Goal: Entertainment & Leisure: Consume media (video, audio)

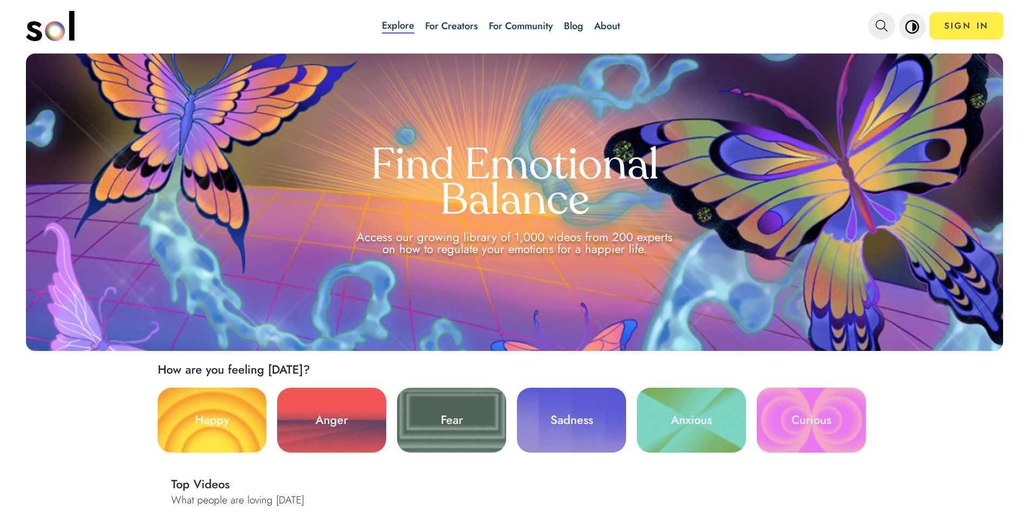
click at [573, 26] on link "Blog" at bounding box center [573, 26] width 19 height 14
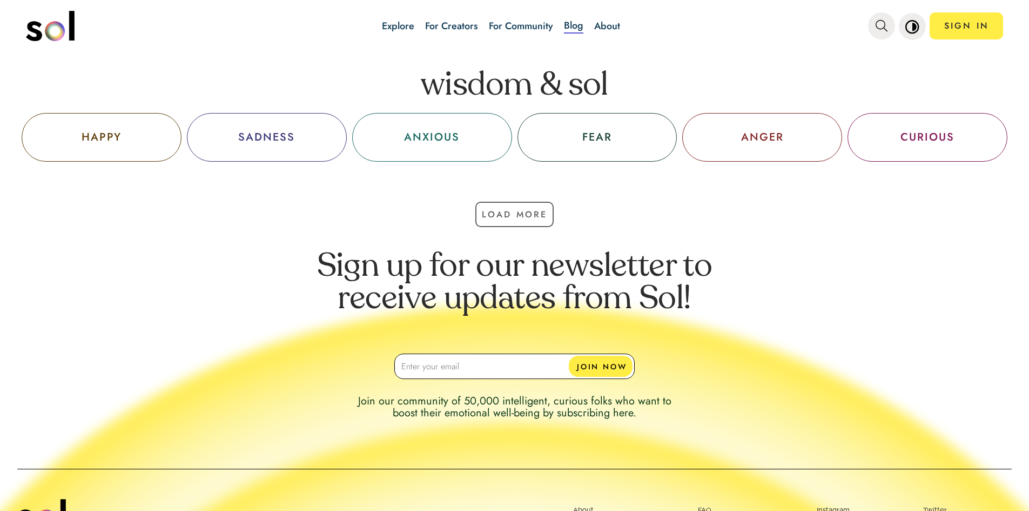
click at [397, 23] on link "Explore" at bounding box center [398, 26] width 32 height 14
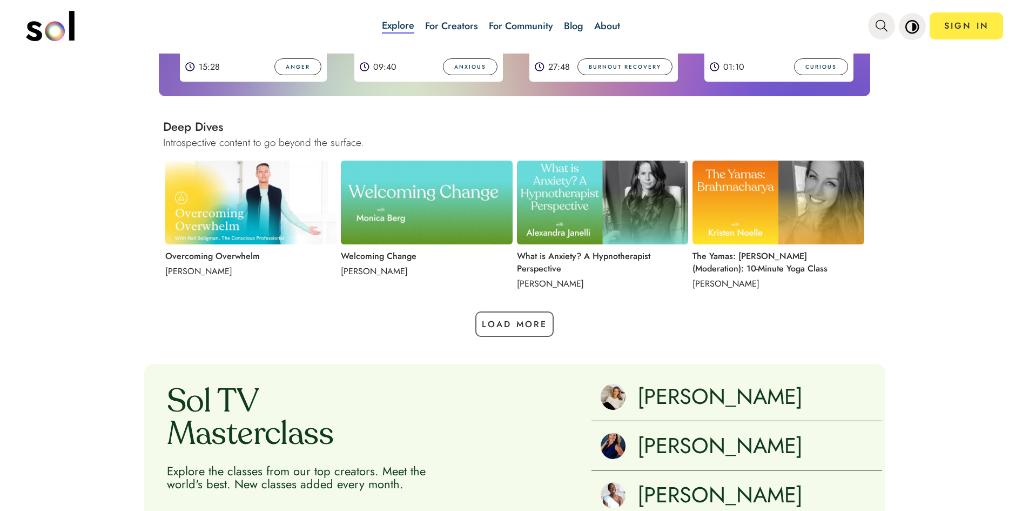
scroll to position [1081, 0]
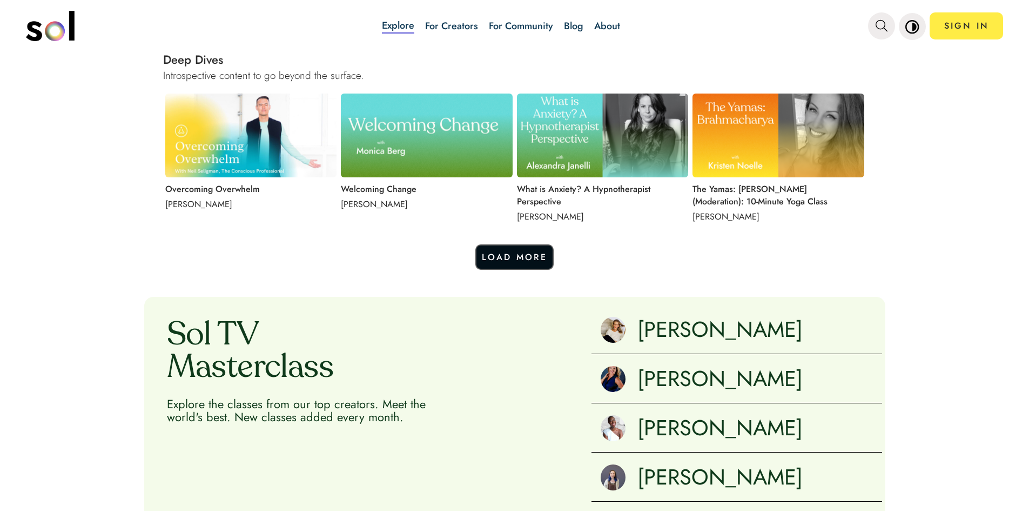
click at [524, 252] on button "Load More" at bounding box center [514, 256] width 79 height 25
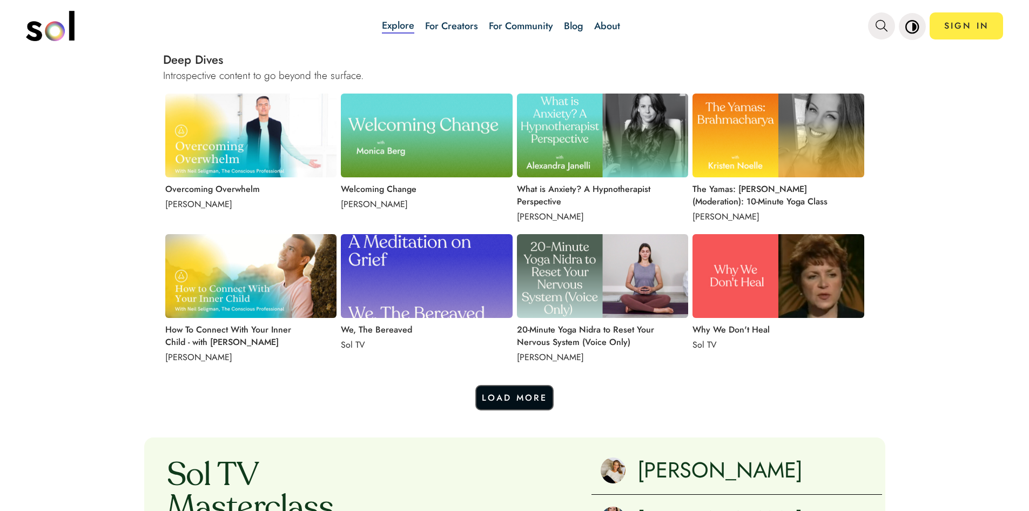
click at [509, 397] on button "Load More" at bounding box center [514, 397] width 79 height 25
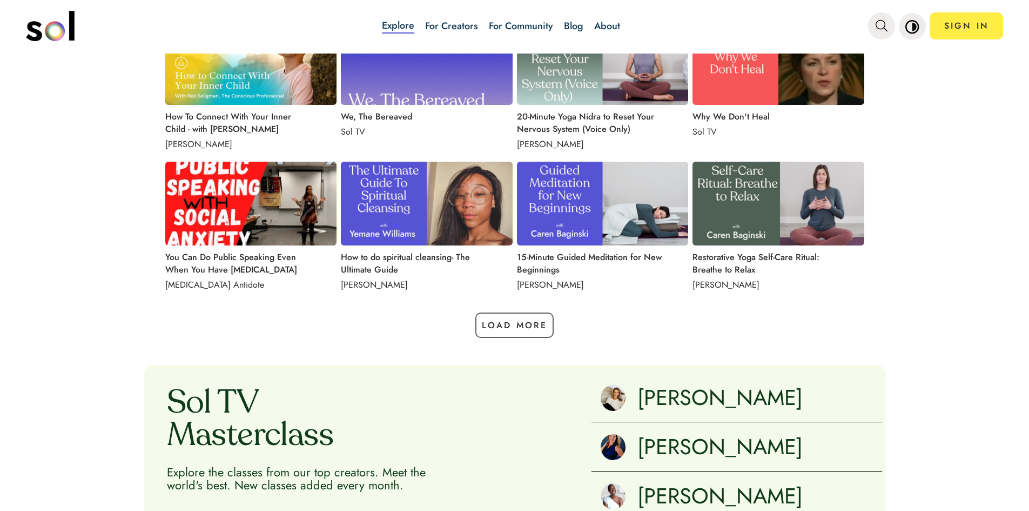
scroll to position [1297, 0]
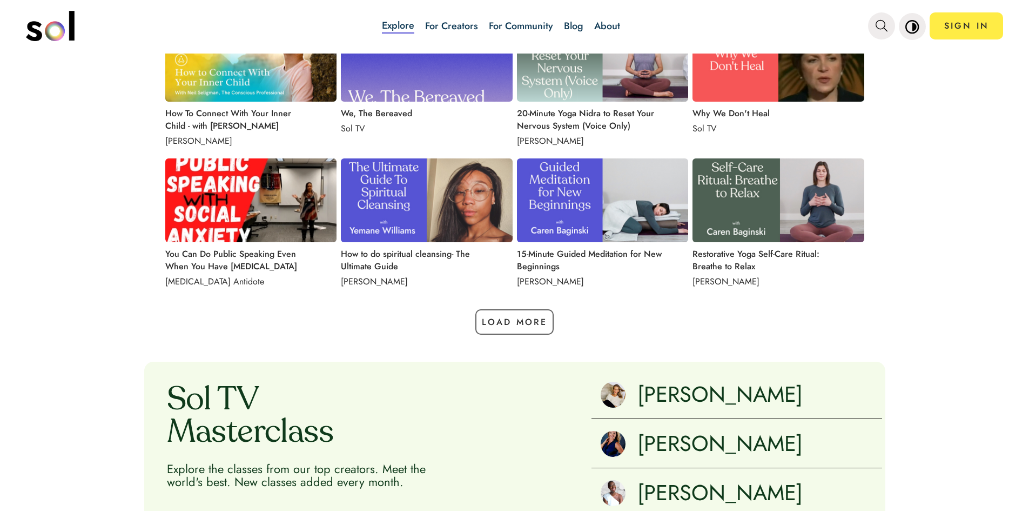
click at [782, 207] on img at bounding box center [779, 200] width 172 height 84
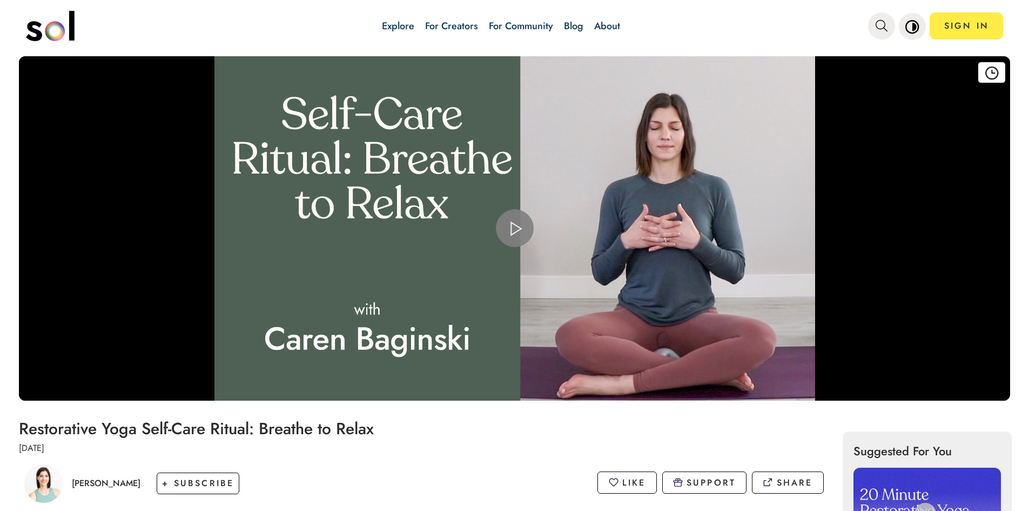
click at [515, 228] on span "Video Player" at bounding box center [515, 228] width 0 height 0
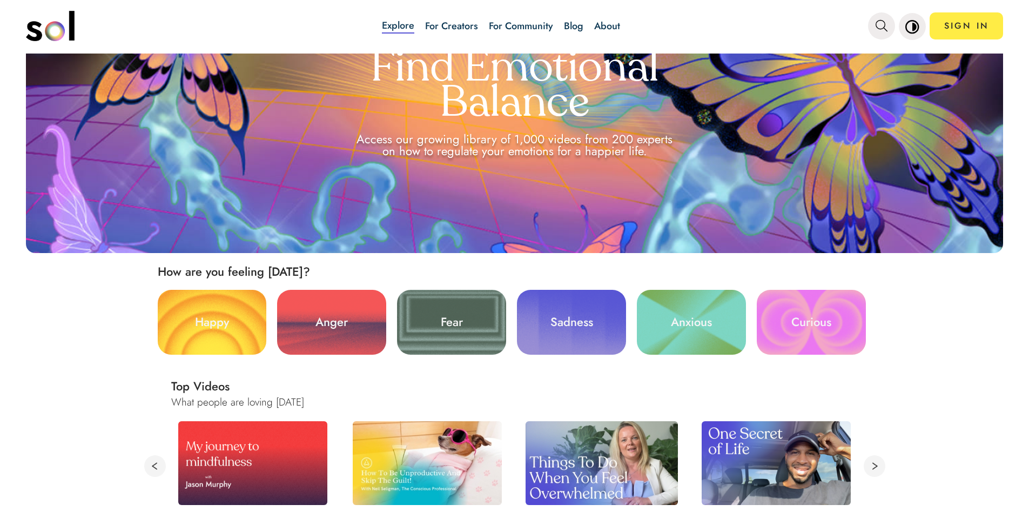
scroll to position [216, 0]
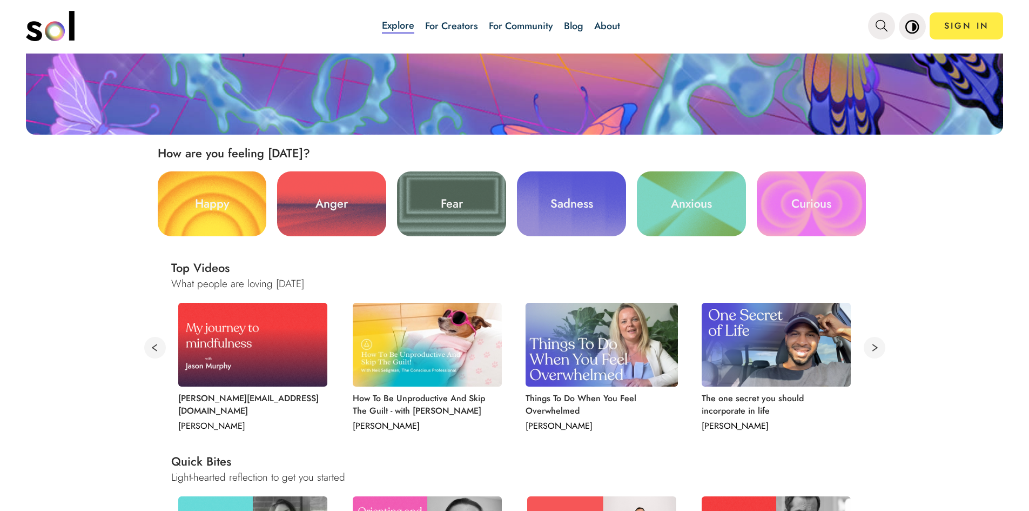
click at [682, 205] on link "Anxious" at bounding box center [691, 203] width 109 height 65
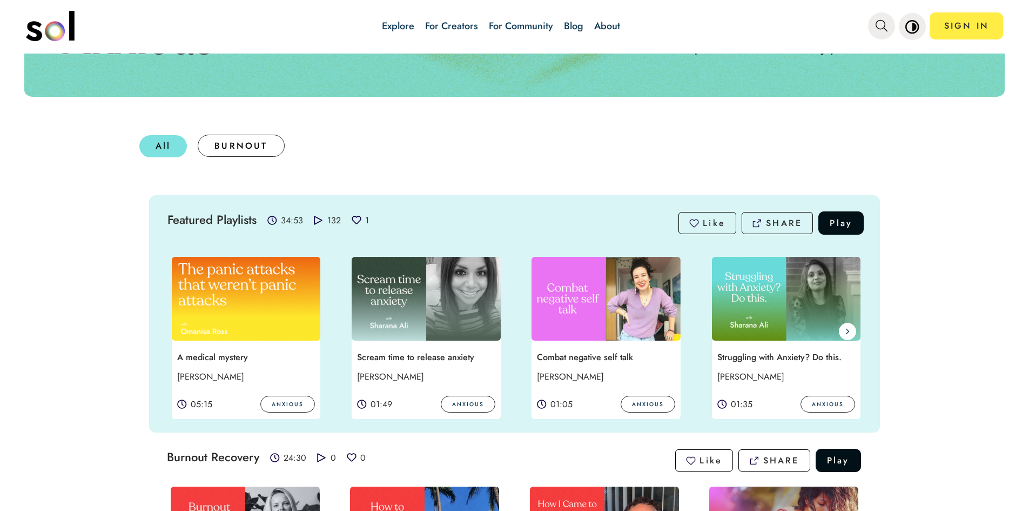
scroll to position [270, 0]
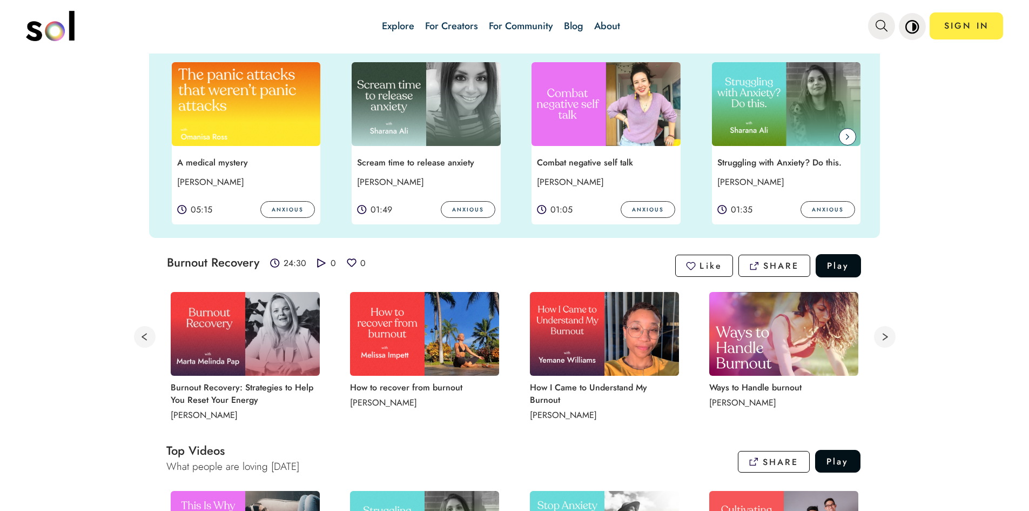
click at [847, 136] on span at bounding box center [847, 136] width 17 height 17
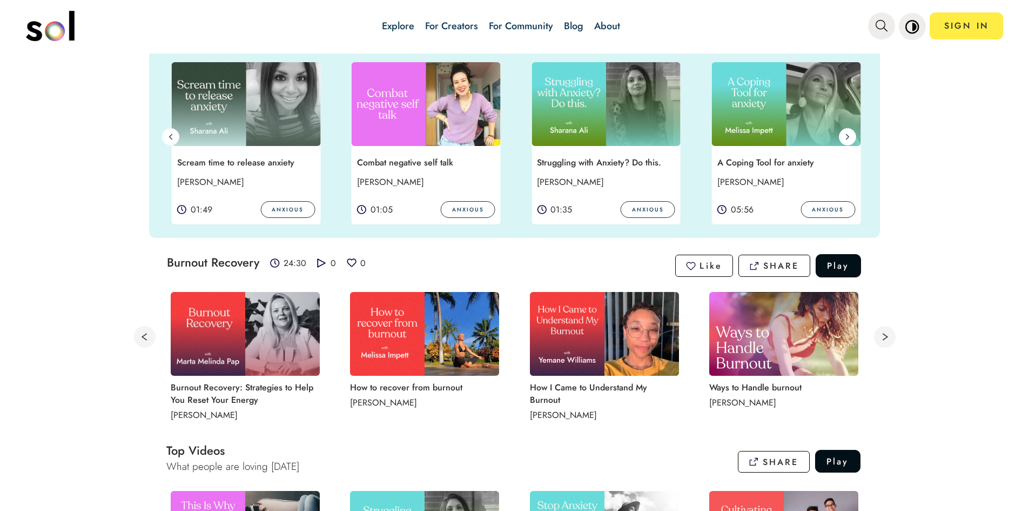
click at [803, 120] on img at bounding box center [786, 104] width 149 height 84
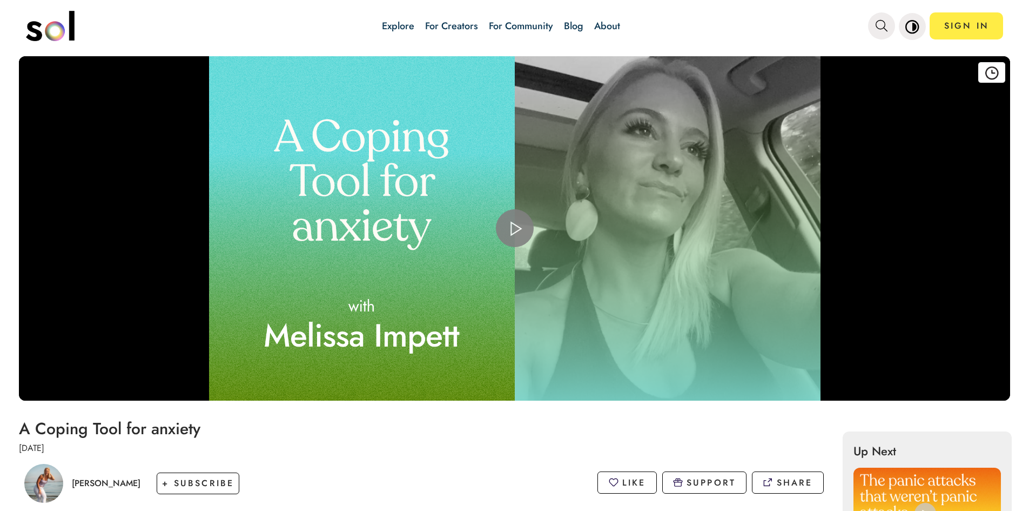
click at [515, 228] on span "Video Player" at bounding box center [515, 228] width 0 height 0
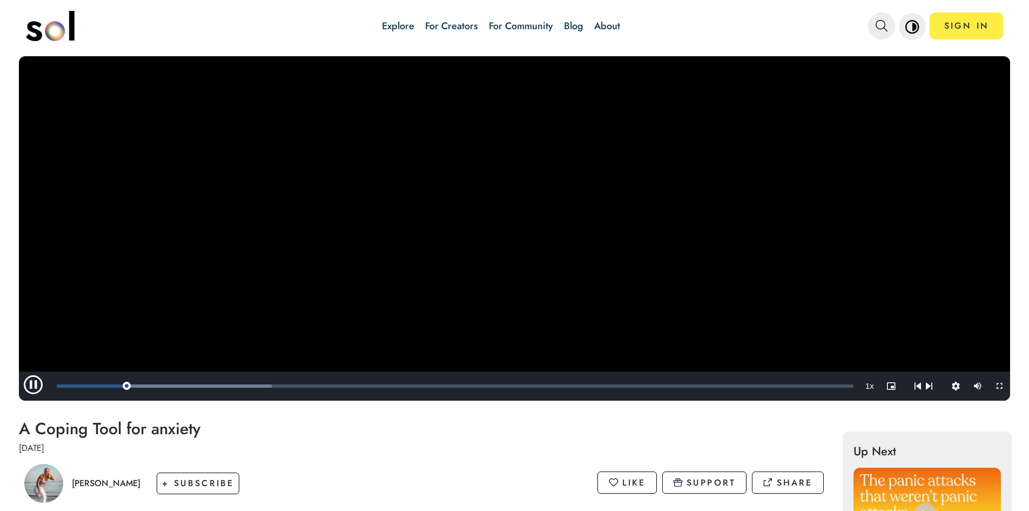
click at [464, 330] on video "Video Player" at bounding box center [514, 228] width 991 height 344
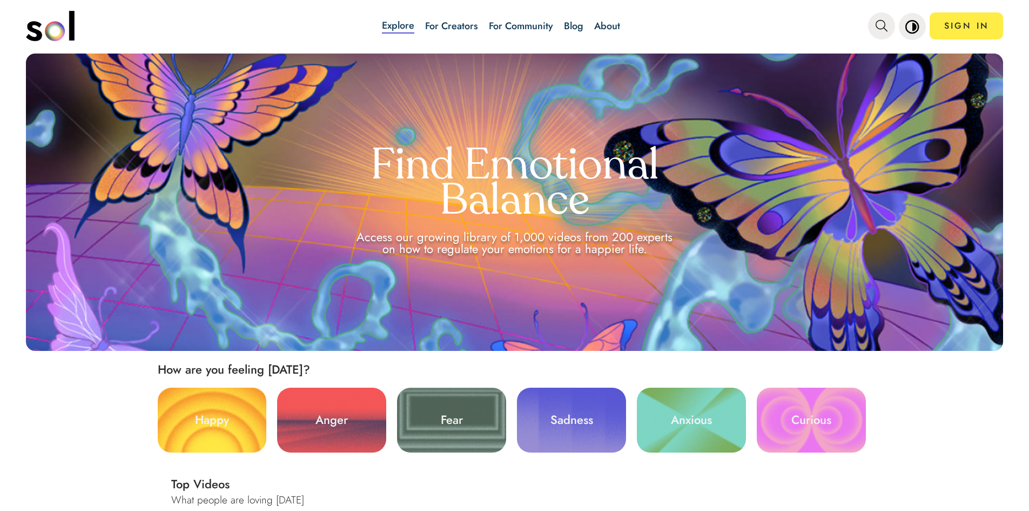
click at [678, 417] on link "Anxious" at bounding box center [691, 419] width 109 height 65
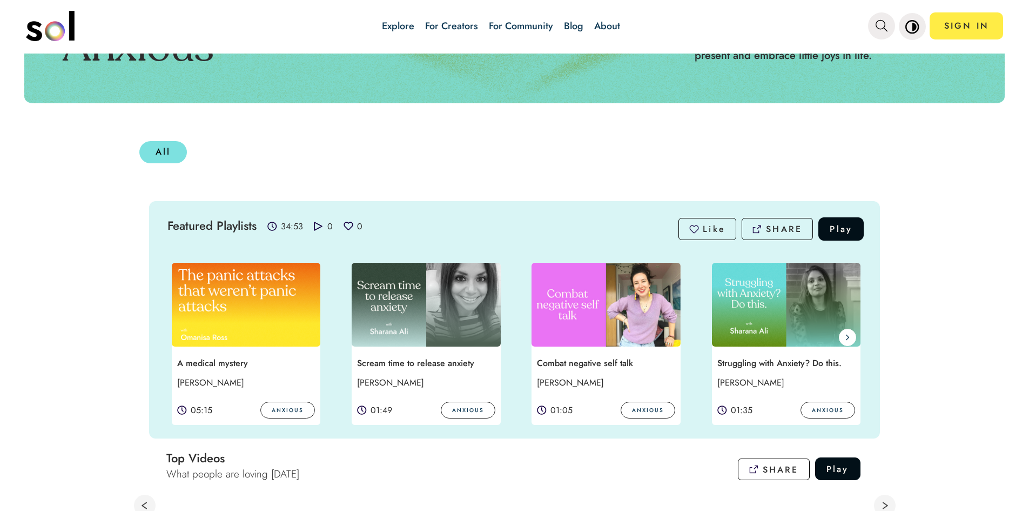
scroll to position [162, 0]
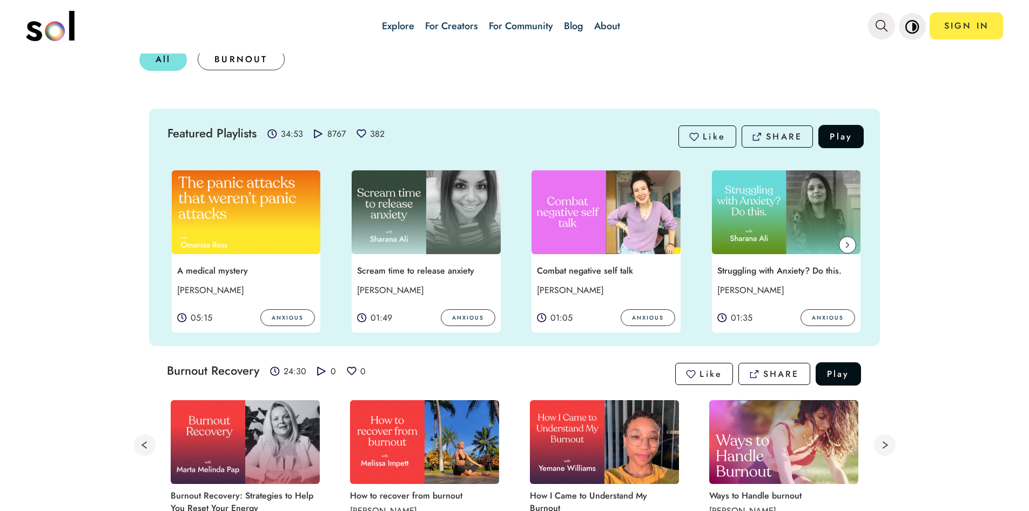
click at [840, 246] on span at bounding box center [847, 244] width 17 height 17
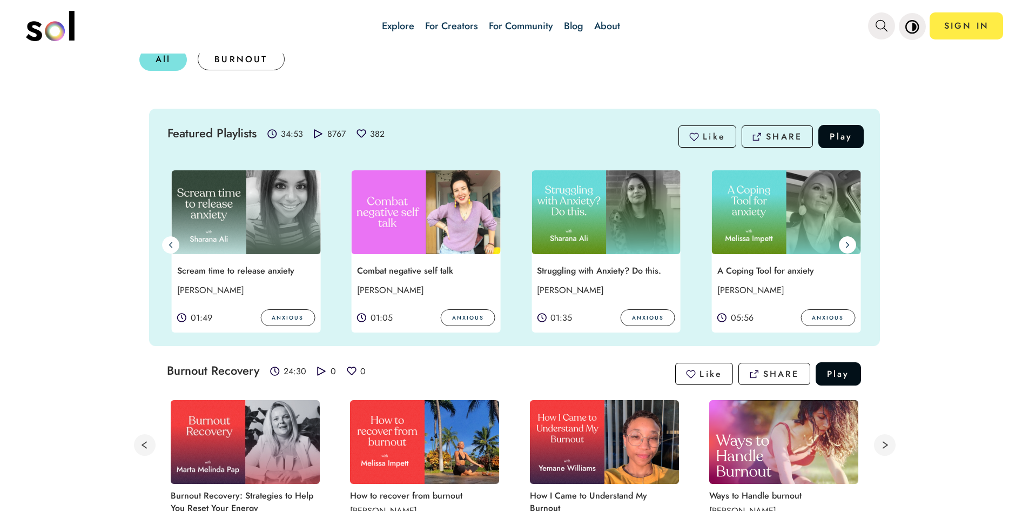
click at [819, 200] on img at bounding box center [786, 212] width 149 height 84
